Goal: Information Seeking & Learning: Learn about a topic

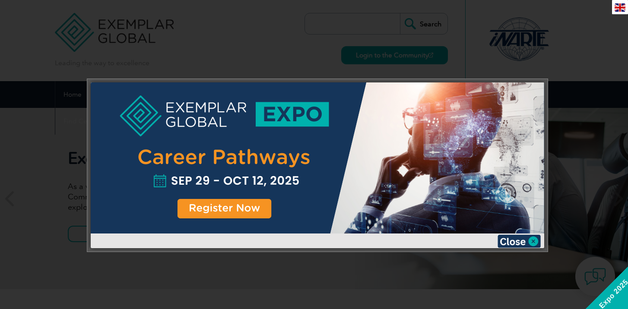
click at [574, 32] on div at bounding box center [314, 154] width 628 height 309
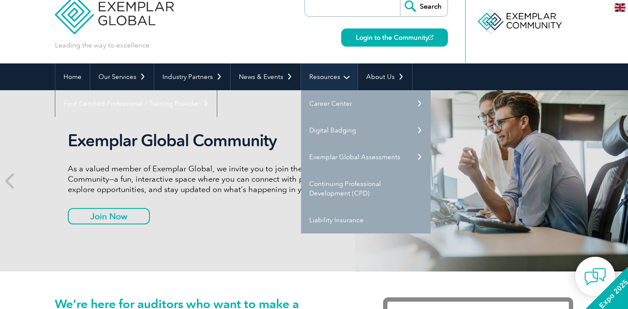
scroll to position [25, 0]
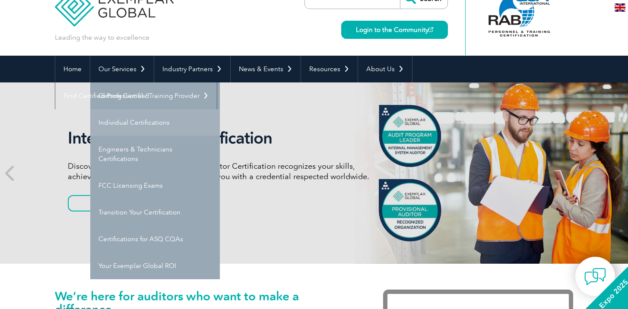
click at [139, 130] on link "Individual Certifications" at bounding box center [155, 122] width 130 height 27
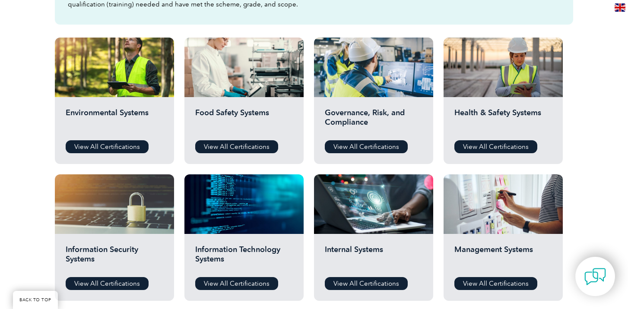
scroll to position [289, 0]
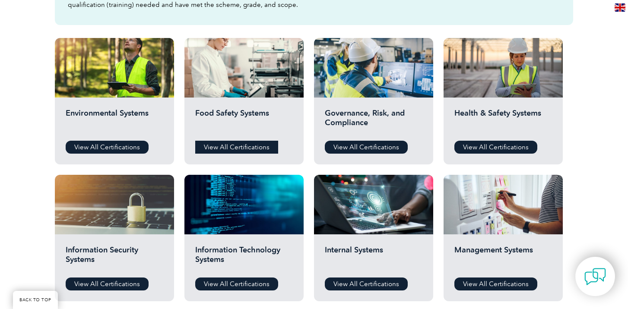
click at [245, 147] on link "View All Certifications" at bounding box center [236, 147] width 83 height 13
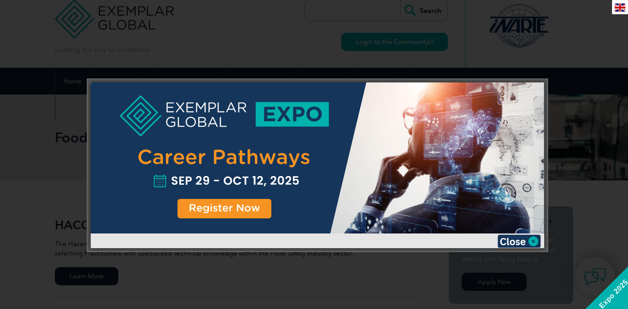
scroll to position [16, 0]
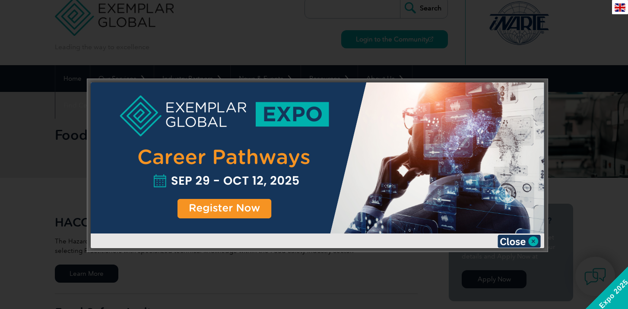
click at [577, 52] on div at bounding box center [314, 154] width 628 height 309
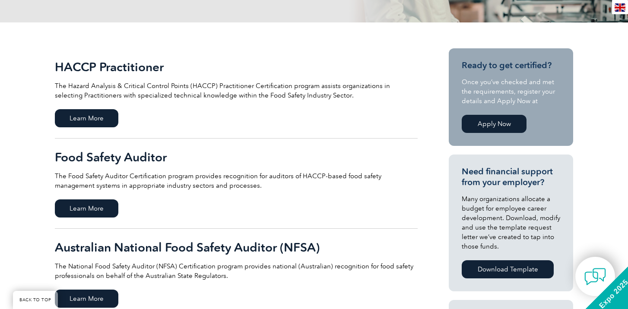
scroll to position [179, 0]
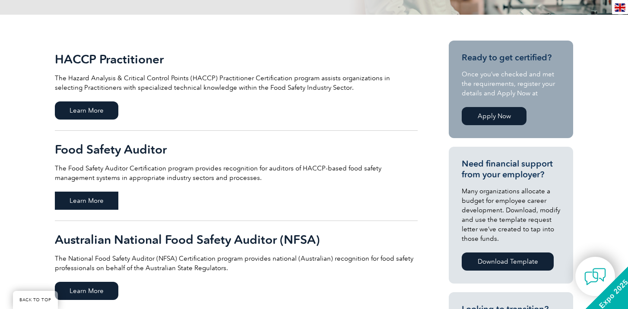
click at [95, 203] on span "Learn More" at bounding box center [86, 201] width 63 height 18
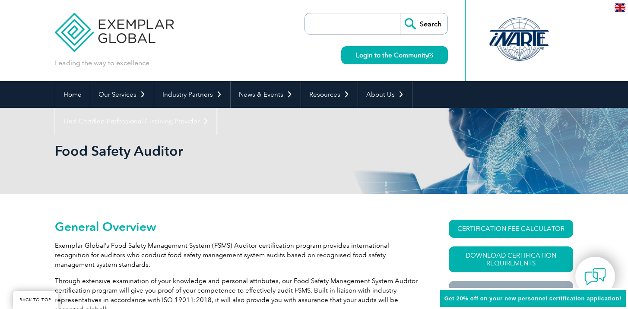
scroll to position [98, 0]
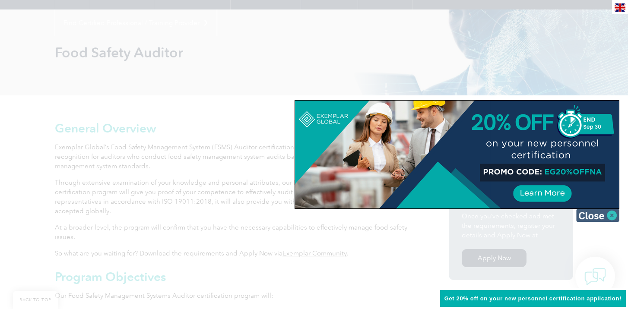
click at [612, 216] on img at bounding box center [597, 215] width 43 height 13
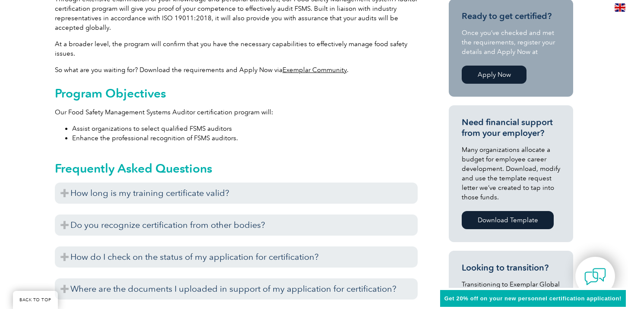
scroll to position [284, 0]
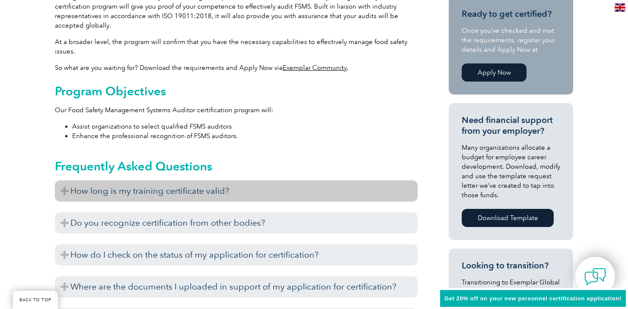
click at [207, 190] on h3 "How long is my training certificate valid?" at bounding box center [236, 191] width 363 height 21
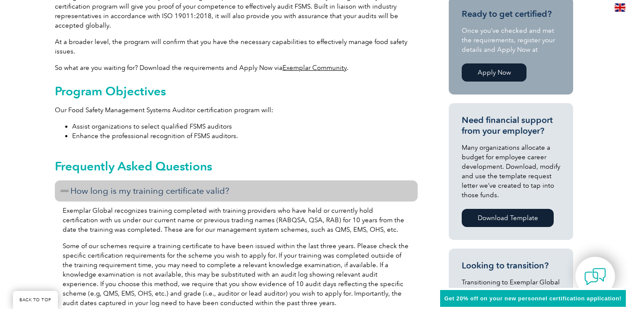
click at [207, 190] on h3 "How long is my training certificate valid?" at bounding box center [236, 191] width 363 height 21
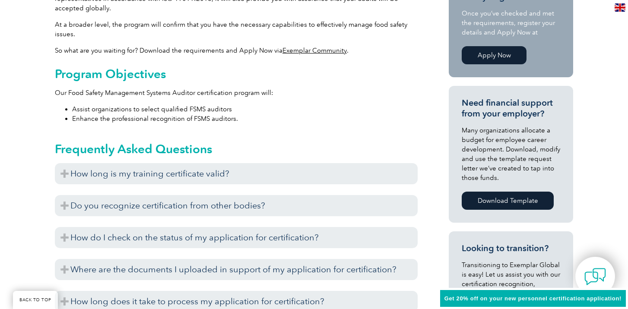
scroll to position [317, 0]
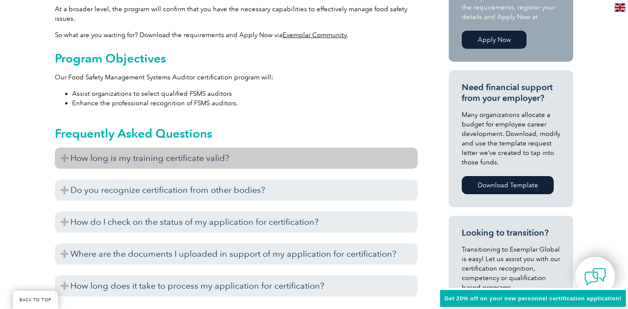
click at [245, 166] on h3 "How long is my training certificate valid?" at bounding box center [236, 158] width 363 height 21
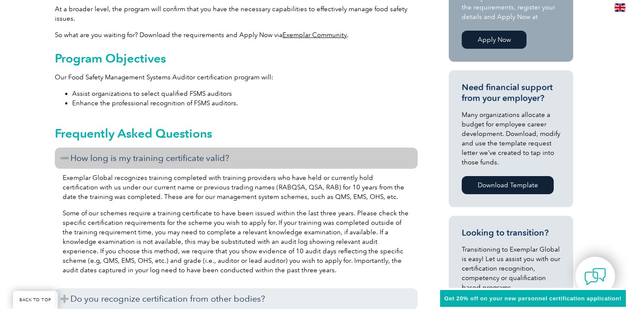
click at [245, 166] on h3 "How long is my training certificate valid?" at bounding box center [236, 158] width 363 height 21
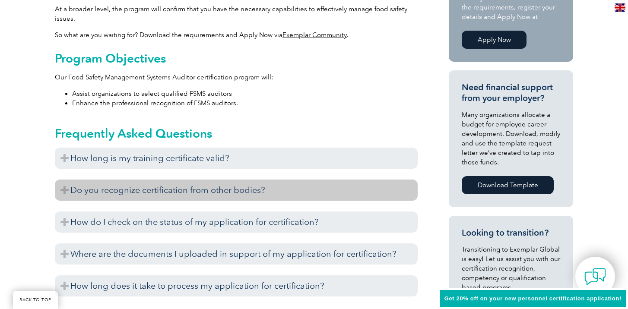
click at [242, 200] on h3 "Do you recognize certification from other bodies?" at bounding box center [236, 190] width 363 height 21
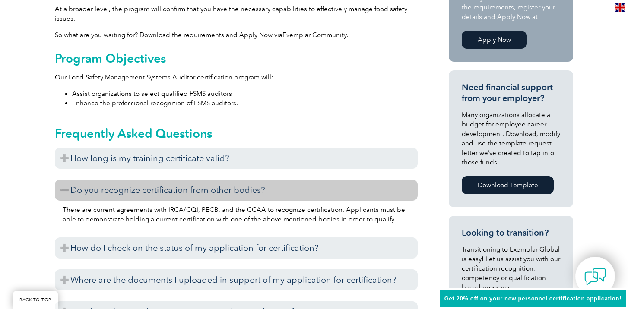
click at [242, 200] on h3 "Do you recognize certification from other bodies?" at bounding box center [236, 190] width 363 height 21
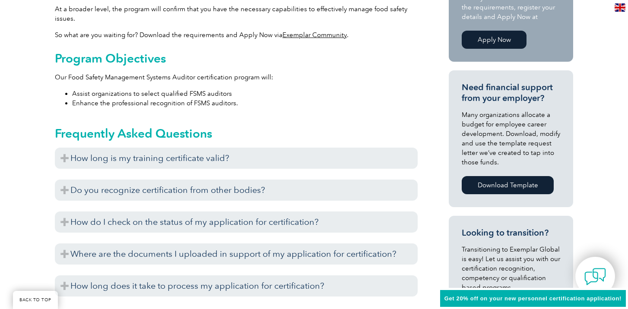
click at [241, 208] on div "How long is my training certificate valid? Exemplar Global recognizes training …" at bounding box center [236, 224] width 363 height 153
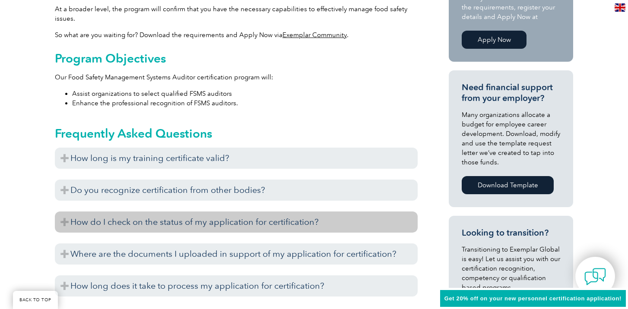
click at [241, 215] on h3 "How do I check on the status of my application for certification?" at bounding box center [236, 222] width 363 height 21
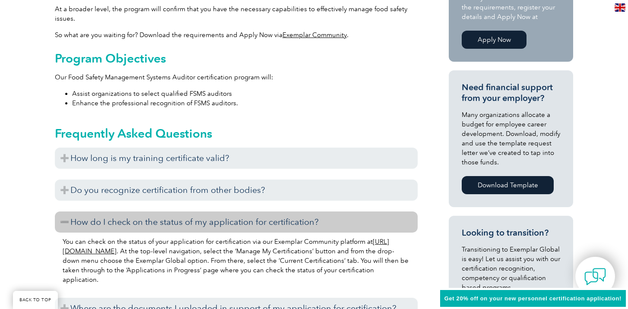
click at [241, 215] on h3 "How do I check on the status of my application for certification?" at bounding box center [236, 222] width 363 height 21
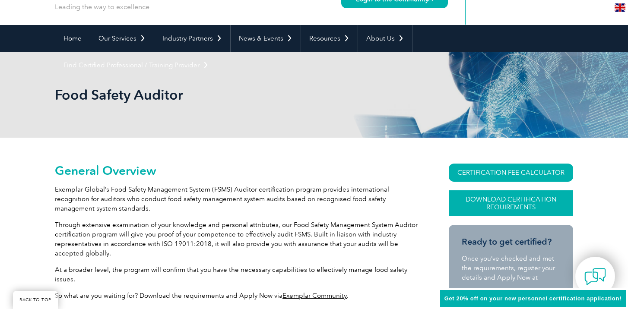
scroll to position [82, 0]
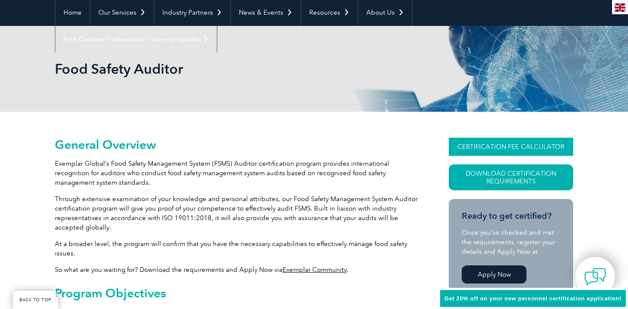
click at [509, 149] on link "CERTIFICATION FEE CALCULATOR" at bounding box center [511, 147] width 124 height 18
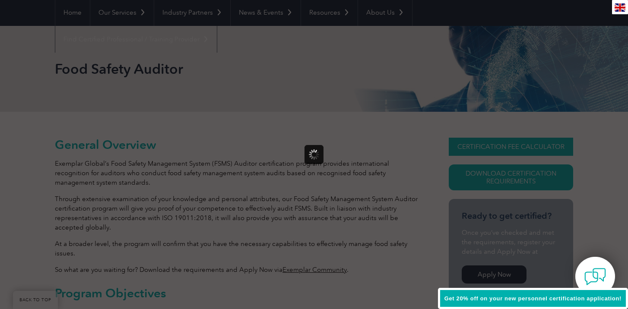
scroll to position [0, 0]
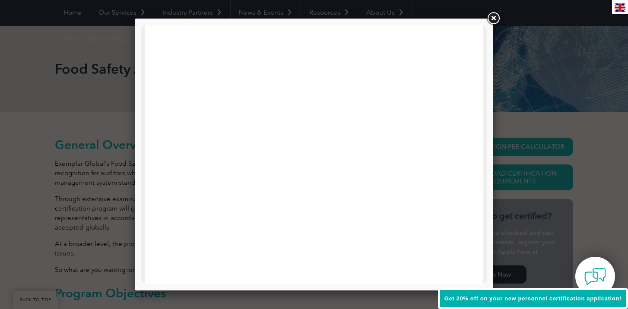
click at [494, 17] on link at bounding box center [494, 19] width 16 height 16
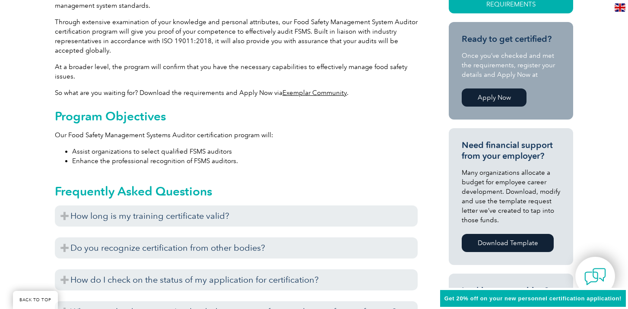
scroll to position [260, 0]
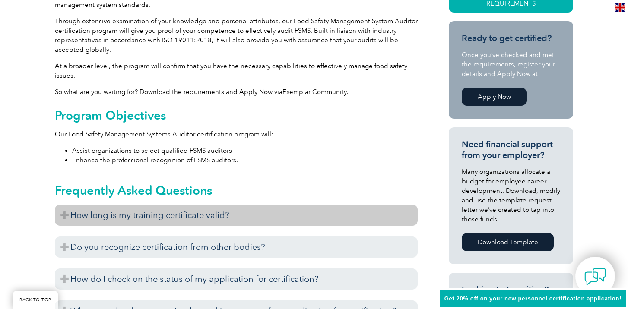
click at [188, 216] on h3 "How long is my training certificate valid?" at bounding box center [236, 215] width 363 height 21
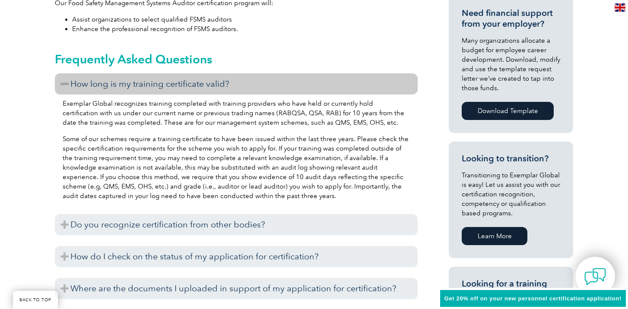
scroll to position [422, 0]
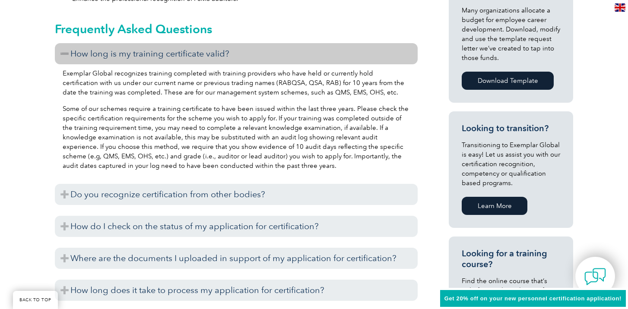
click at [193, 206] on div "There are current agreements with IRCA/CQI, PECB, and the CCAA to recognize cer…" at bounding box center [236, 207] width 363 height 4
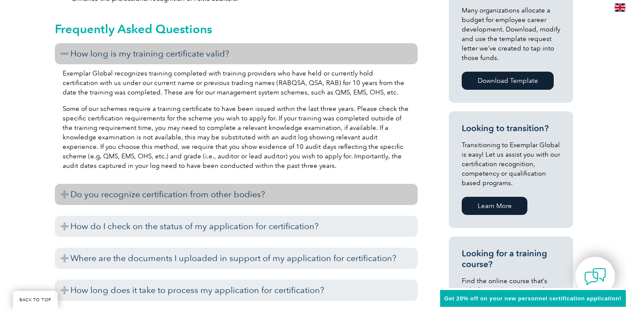
click at [194, 204] on h3 "Do you recognize certification from other bodies?" at bounding box center [236, 194] width 363 height 21
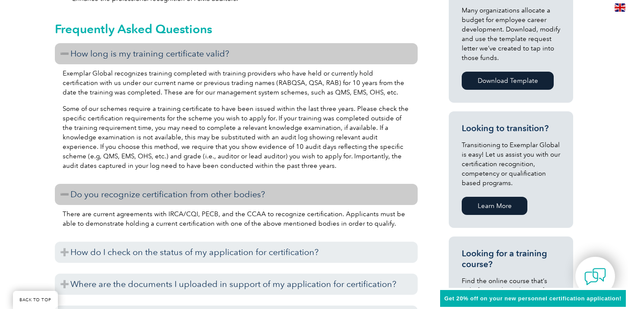
click at [194, 204] on h3 "Do you recognize certification from other bodies?" at bounding box center [236, 194] width 363 height 21
